Goal: Transaction & Acquisition: Purchase product/service

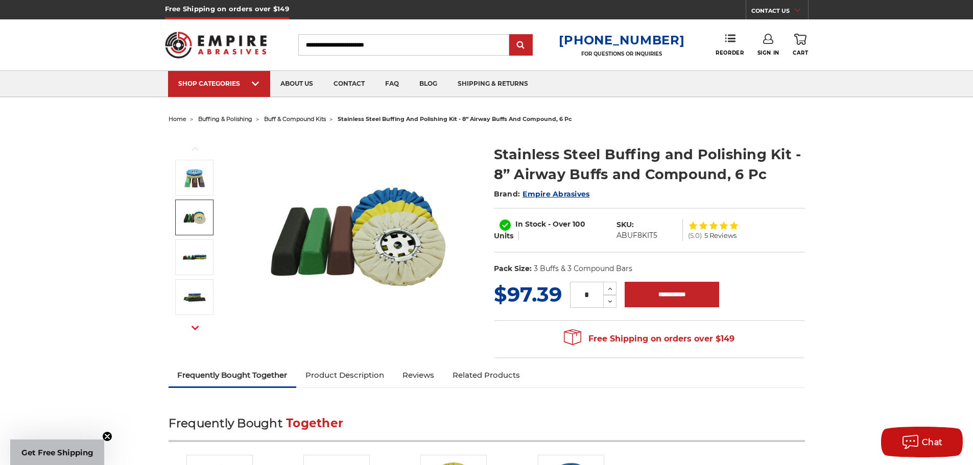
click at [199, 213] on img at bounding box center [195, 218] width 26 height 26
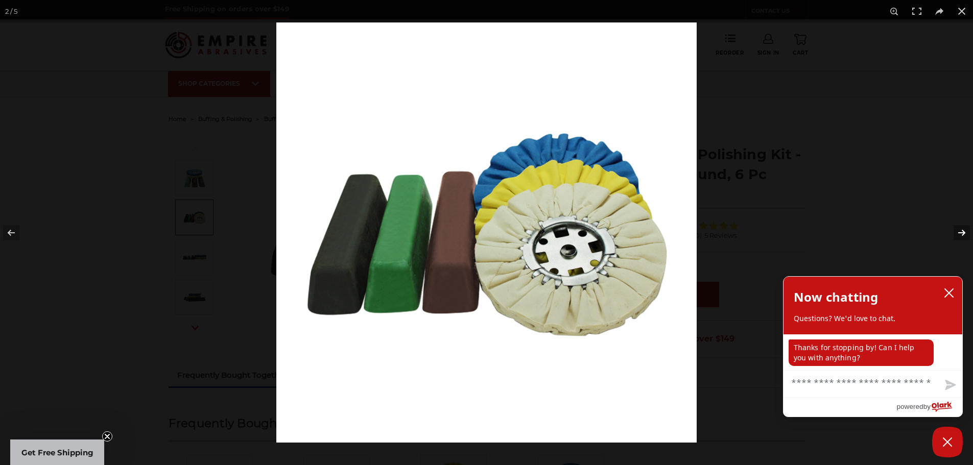
click at [965, 234] on button at bounding box center [955, 232] width 36 height 51
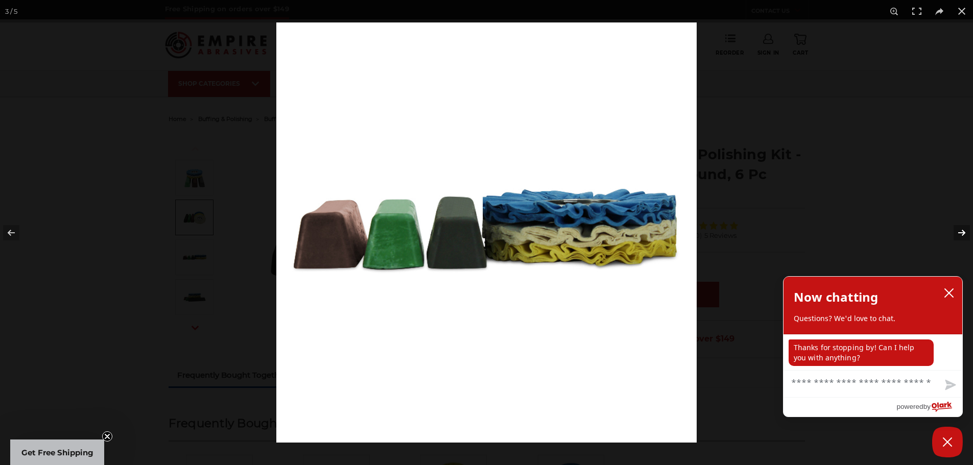
click at [965, 234] on button at bounding box center [955, 232] width 36 height 51
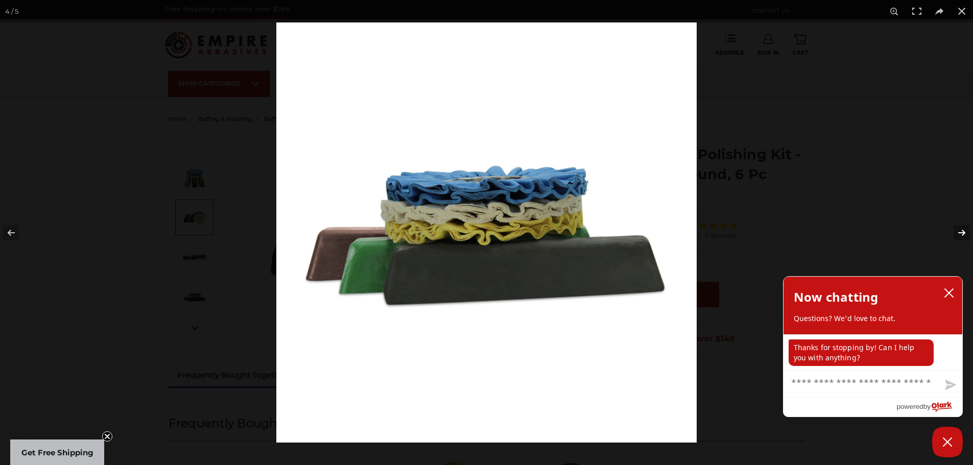
click at [965, 234] on button at bounding box center [955, 232] width 36 height 51
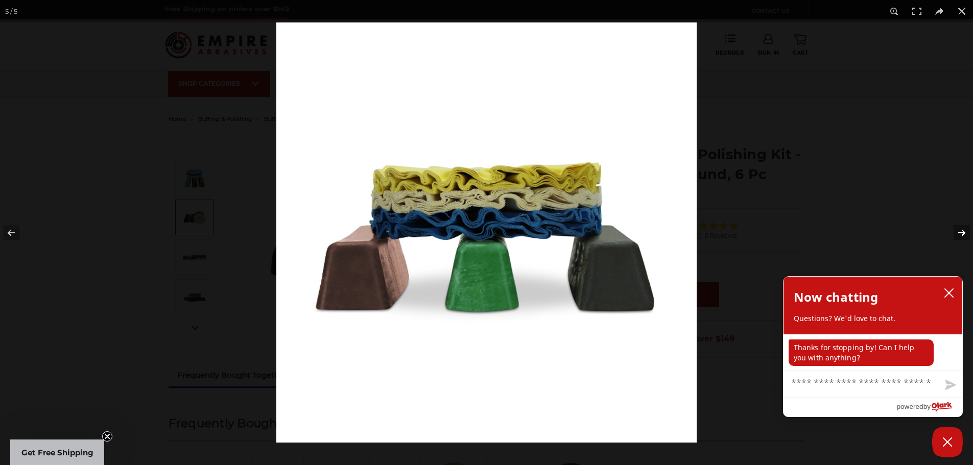
click at [965, 234] on button at bounding box center [955, 232] width 36 height 51
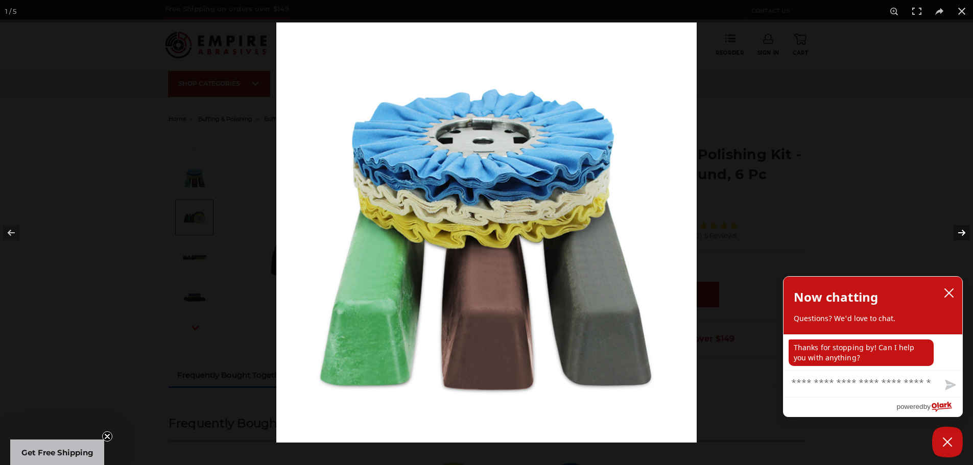
click at [964, 234] on button at bounding box center [955, 232] width 36 height 51
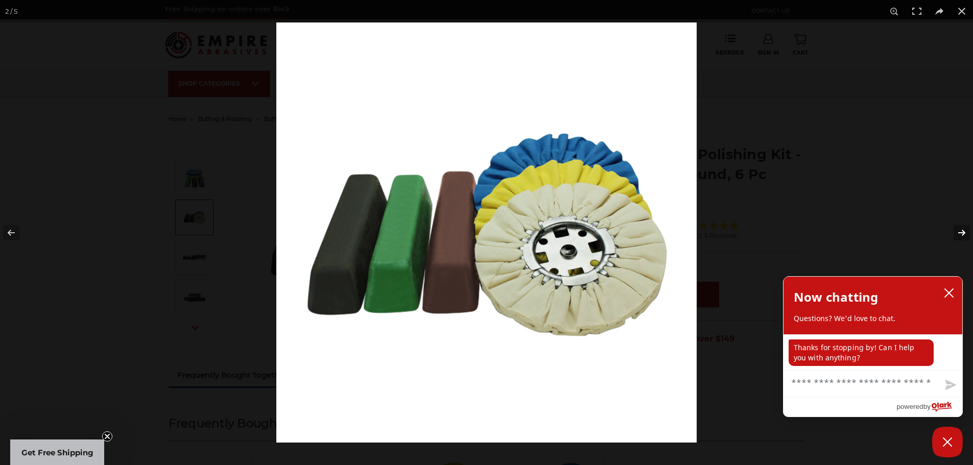
click at [964, 234] on button at bounding box center [955, 232] width 36 height 51
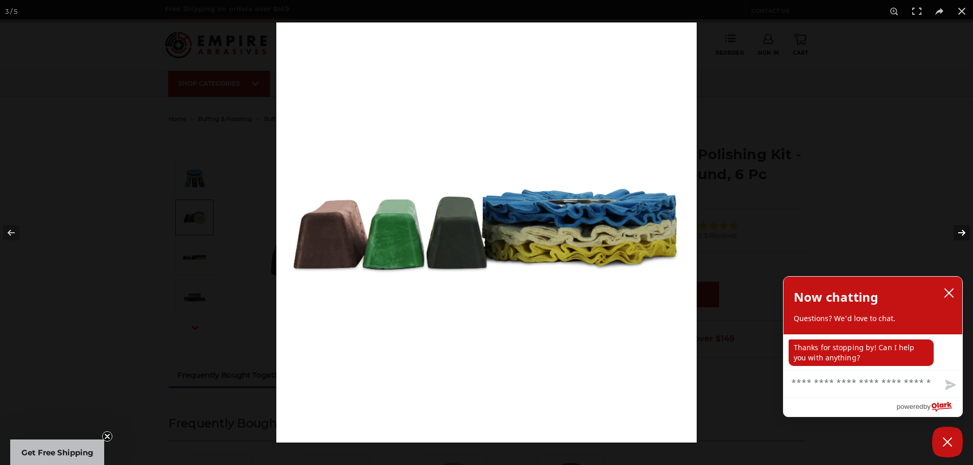
click at [964, 234] on button at bounding box center [955, 232] width 36 height 51
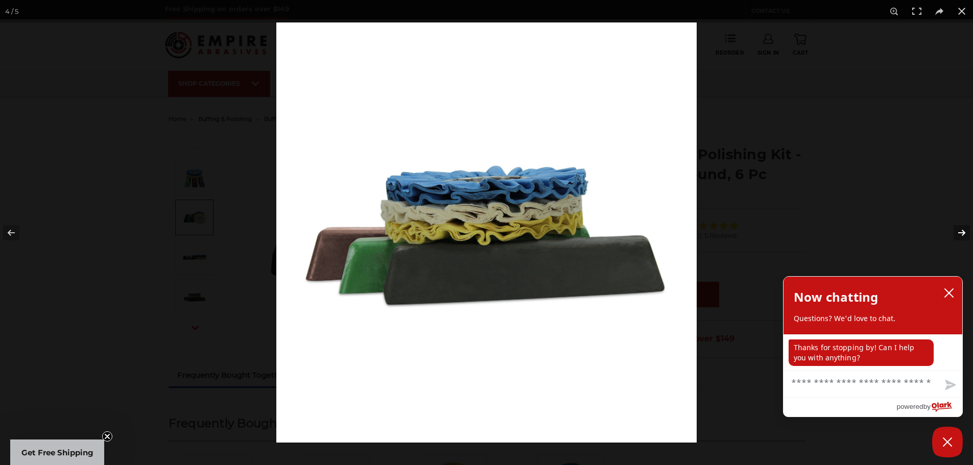
click at [964, 234] on button at bounding box center [955, 232] width 36 height 51
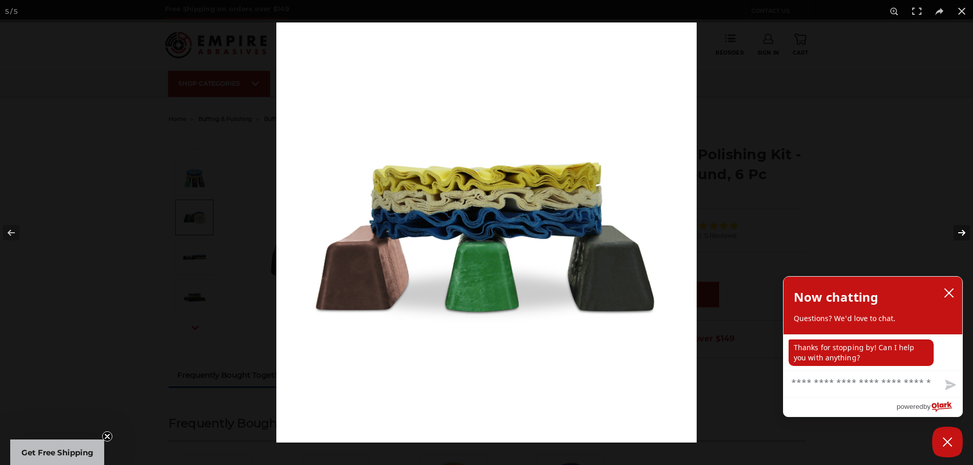
click at [964, 234] on button at bounding box center [955, 232] width 36 height 51
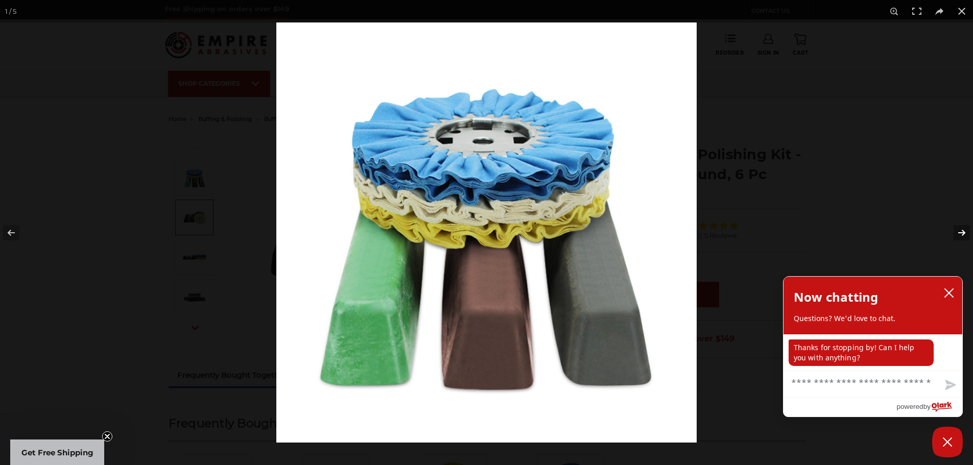
click at [964, 234] on button at bounding box center [955, 232] width 36 height 51
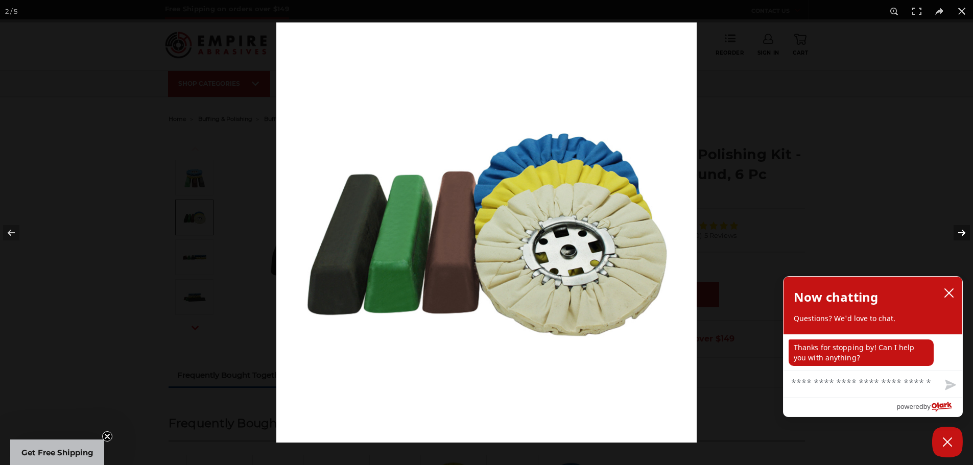
click at [964, 234] on button at bounding box center [955, 232] width 36 height 51
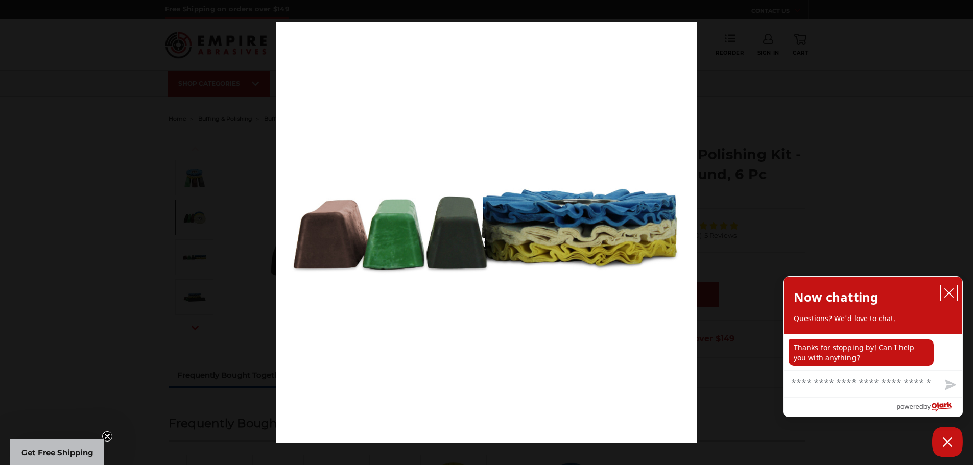
click at [955, 286] on button "close chatbox" at bounding box center [949, 293] width 16 height 15
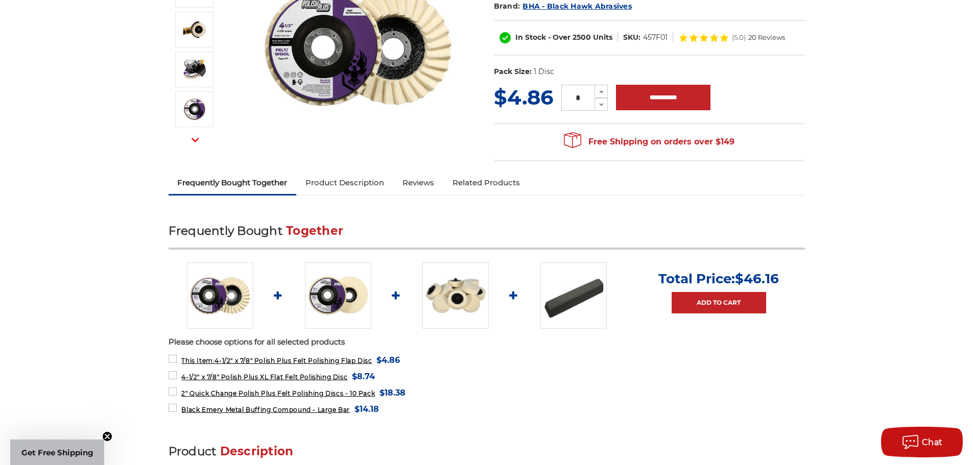
scroll to position [287, 0]
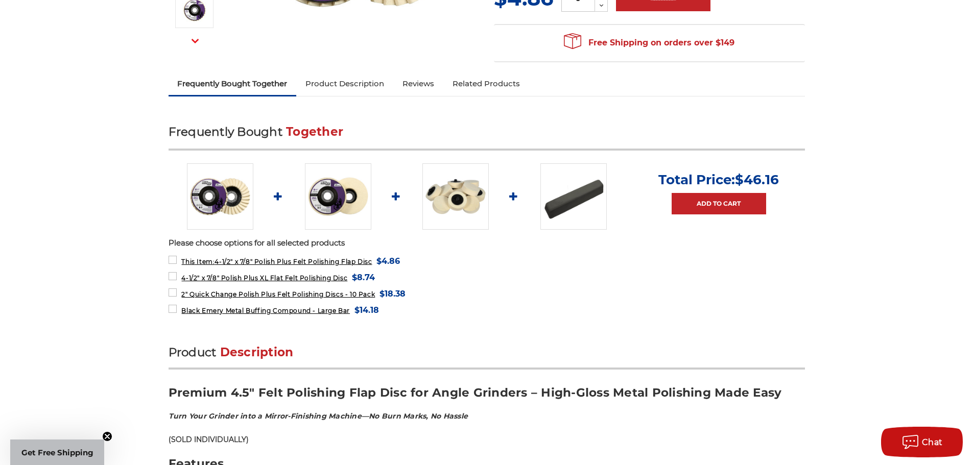
click at [454, 183] on img at bounding box center [455, 196] width 66 height 66
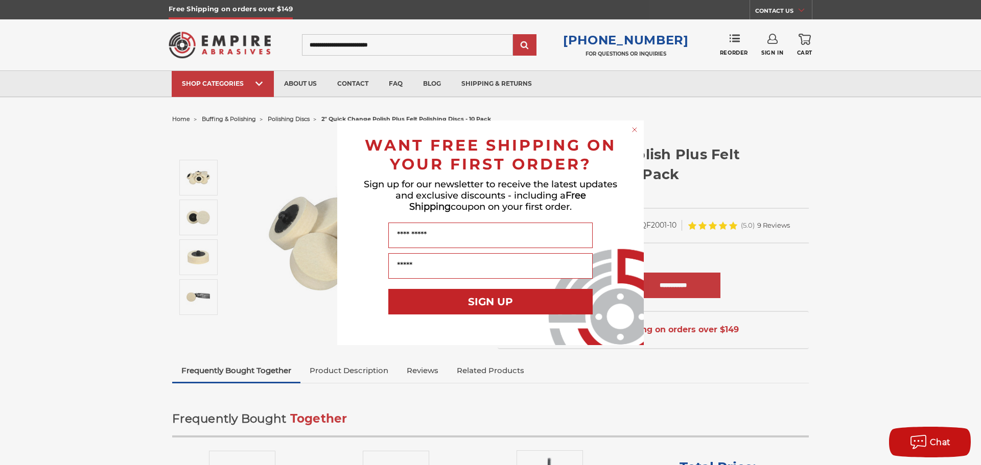
click at [633, 127] on circle "Close dialog" at bounding box center [635, 130] width 10 height 10
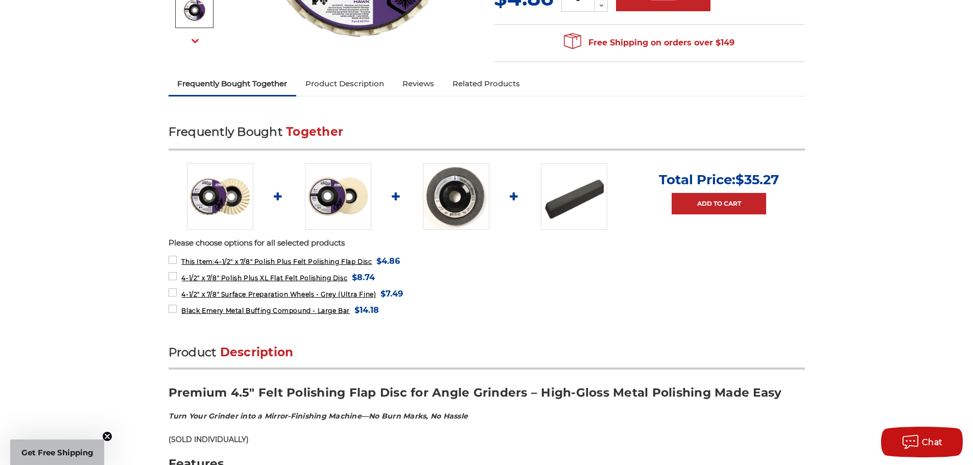
click at [563, 194] on img at bounding box center [574, 196] width 66 height 66
